Goal: Communication & Community: Participate in discussion

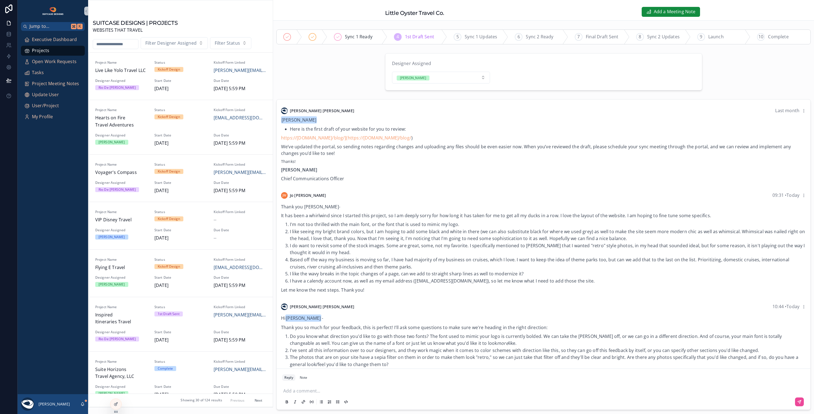
scroll to position [679, 0]
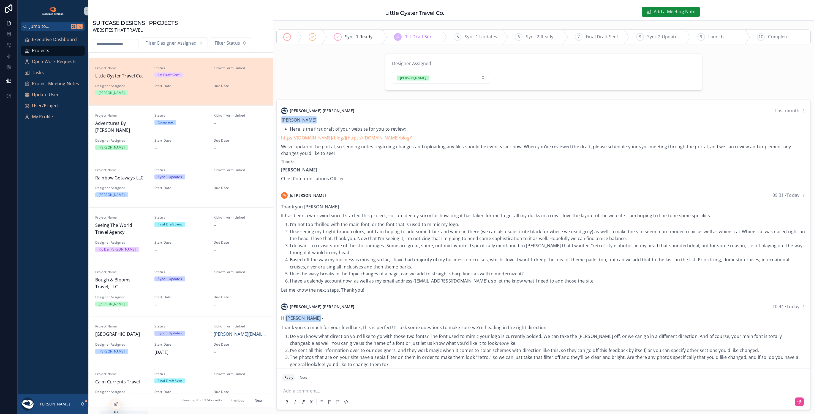
scroll to position [56, 0]
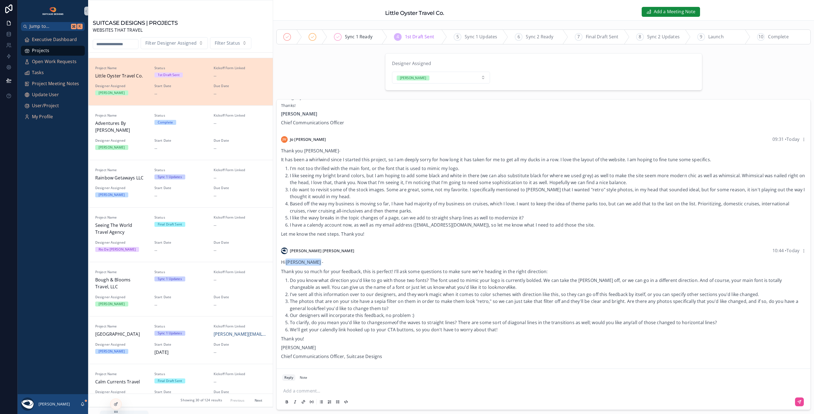
click at [83, 403] on icon "scrollable content" at bounding box center [82, 403] width 4 height 4
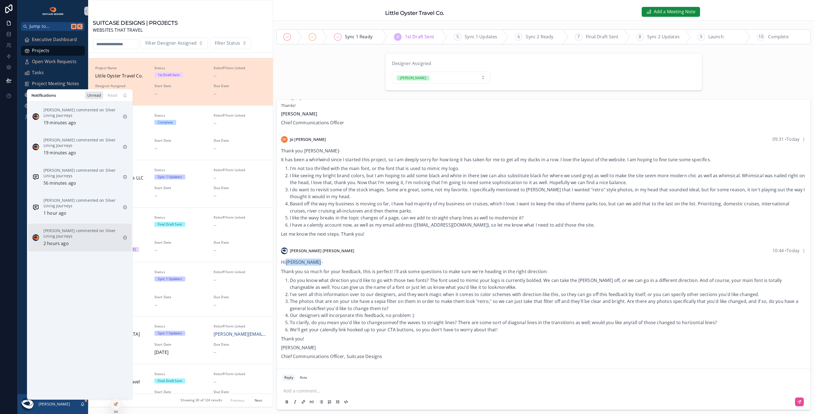
click at [103, 239] on div "Justin Hinkle commented on Silver Lining Journeys 2 hours ago" at bounding box center [80, 237] width 75 height 19
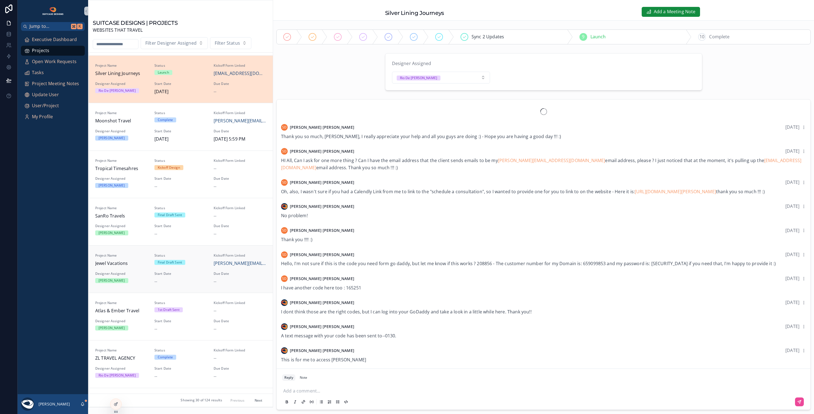
scroll to position [300, 0]
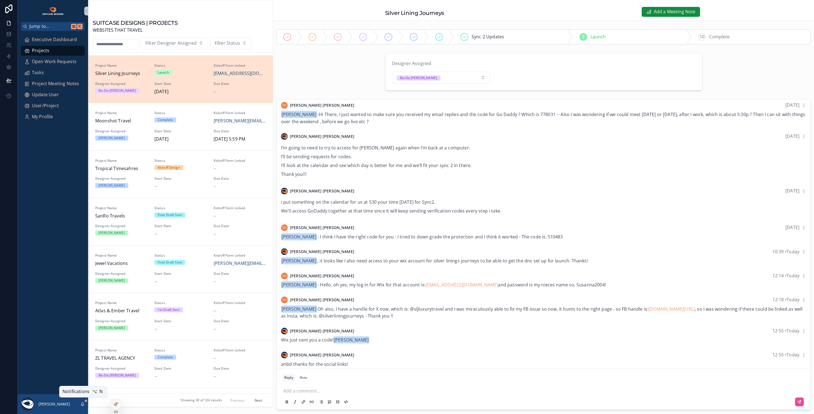
click at [83, 402] on icon "scrollable content" at bounding box center [82, 403] width 3 height 2
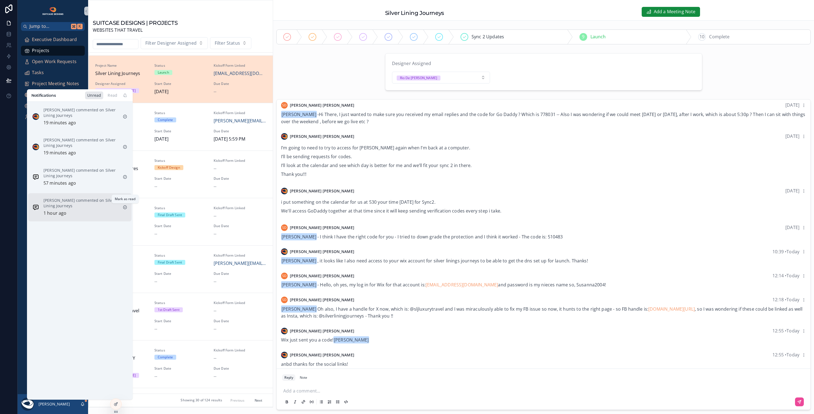
click at [125, 207] on icon "scrollable content" at bounding box center [124, 207] width 1 height 1
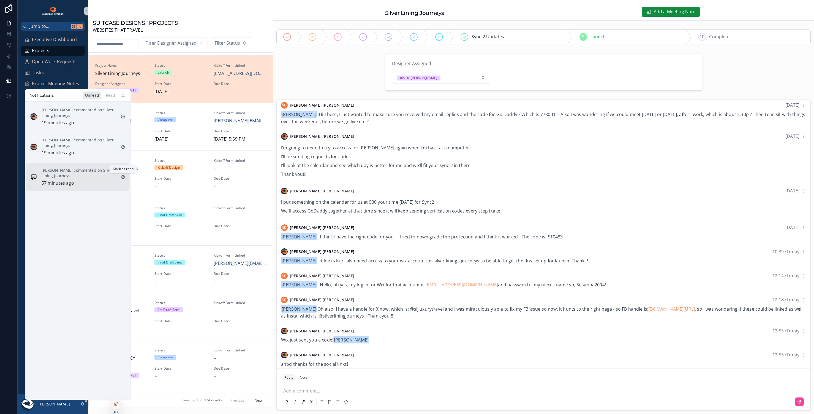
click at [124, 176] on icon "scrollable content" at bounding box center [122, 176] width 3 height 3
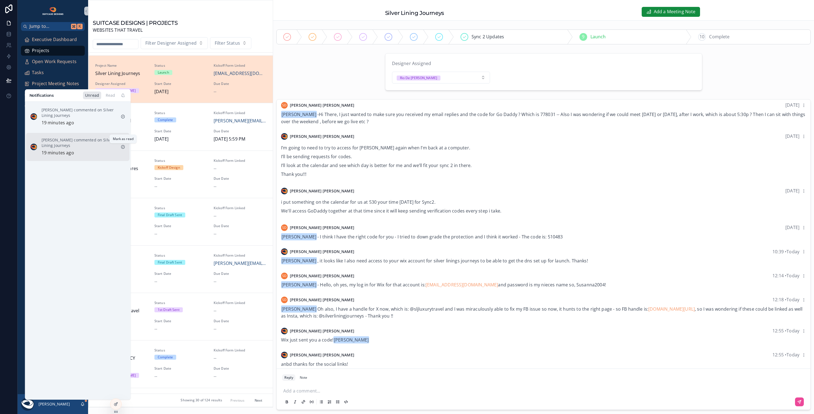
click at [124, 145] on icon "scrollable content" at bounding box center [123, 147] width 4 height 4
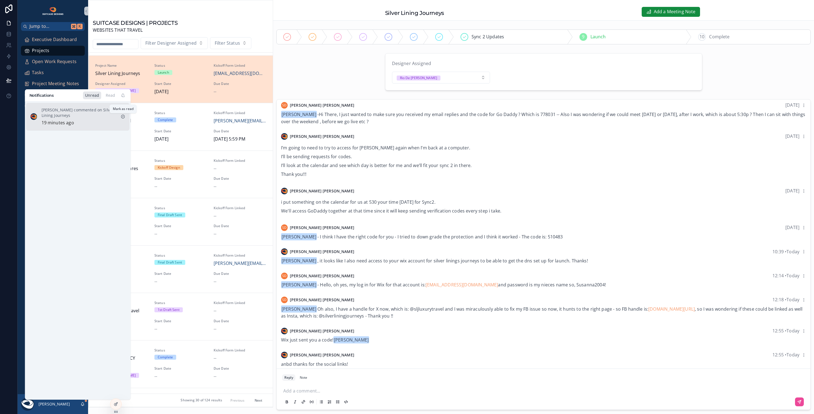
click at [123, 115] on icon "scrollable content" at bounding box center [123, 116] width 4 height 4
click at [21, 322] on div "Executive Dashboard Projects Open Work Requests Tasks Project Meeting Notes Upd…" at bounding box center [53, 212] width 70 height 363
